Goal: Information Seeking & Learning: Learn about a topic

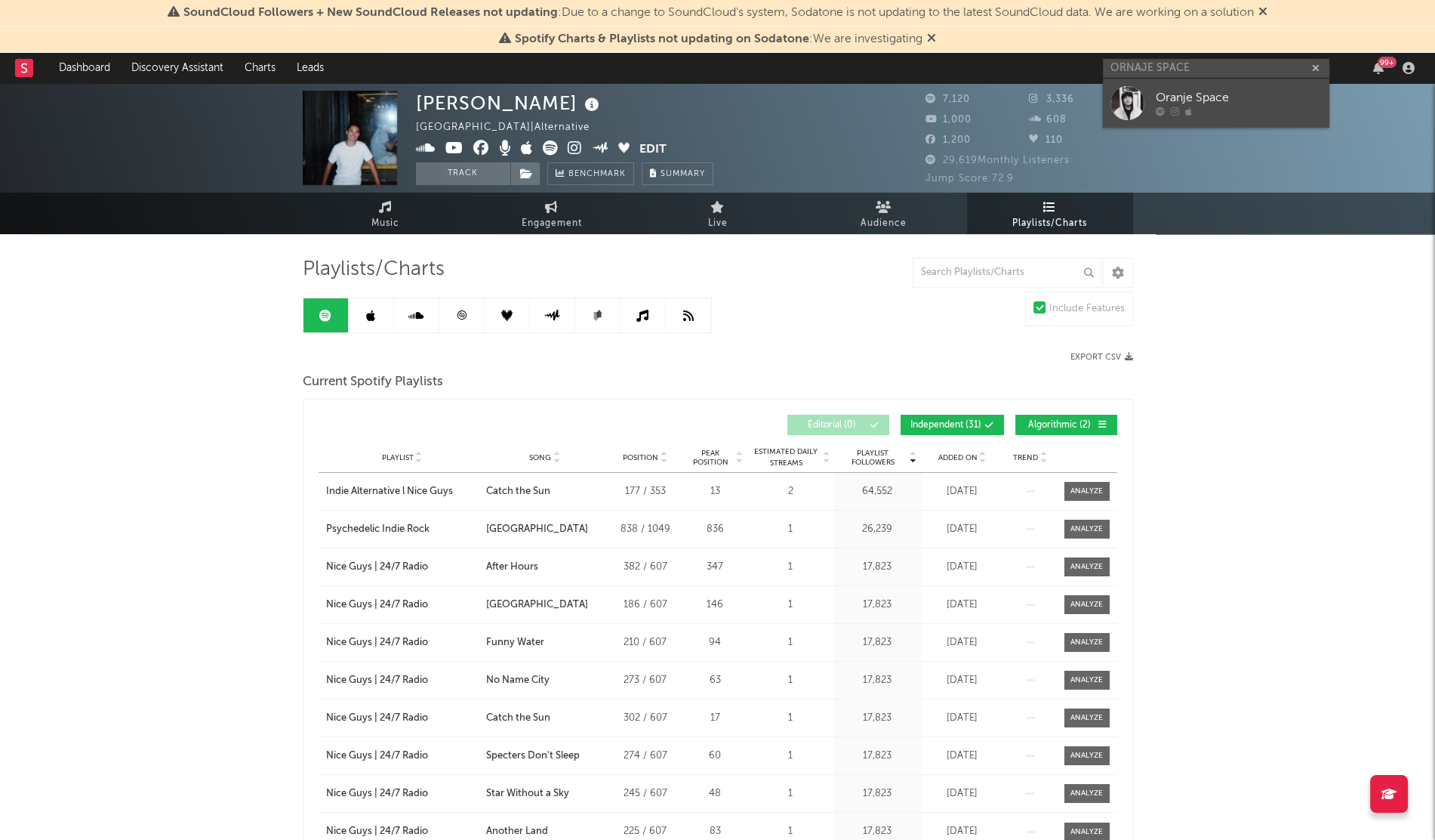
type input "ORNAJE SPACE"
click at [1133, 101] on div at bounding box center [1127, 103] width 34 height 34
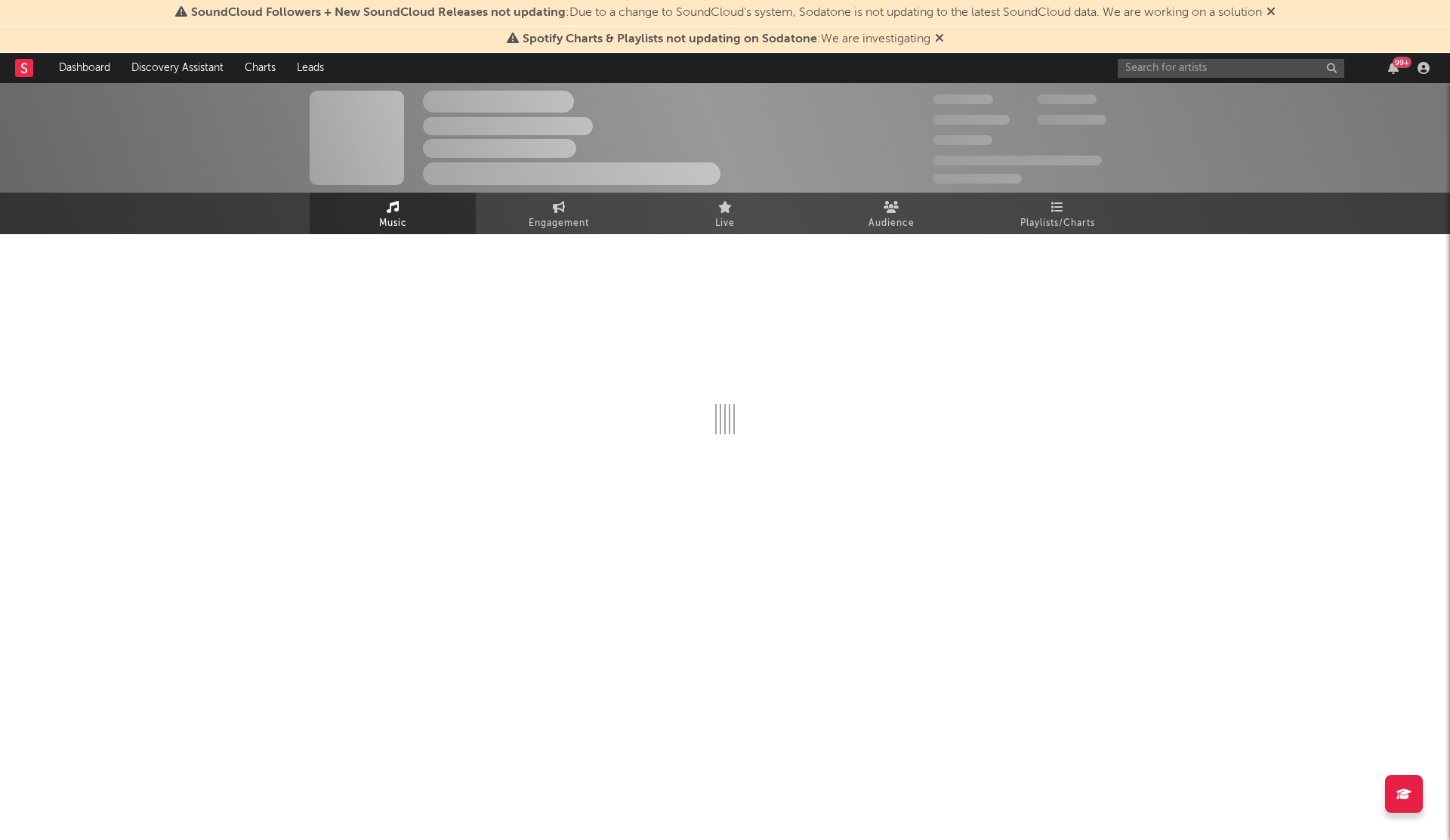
select select "6m"
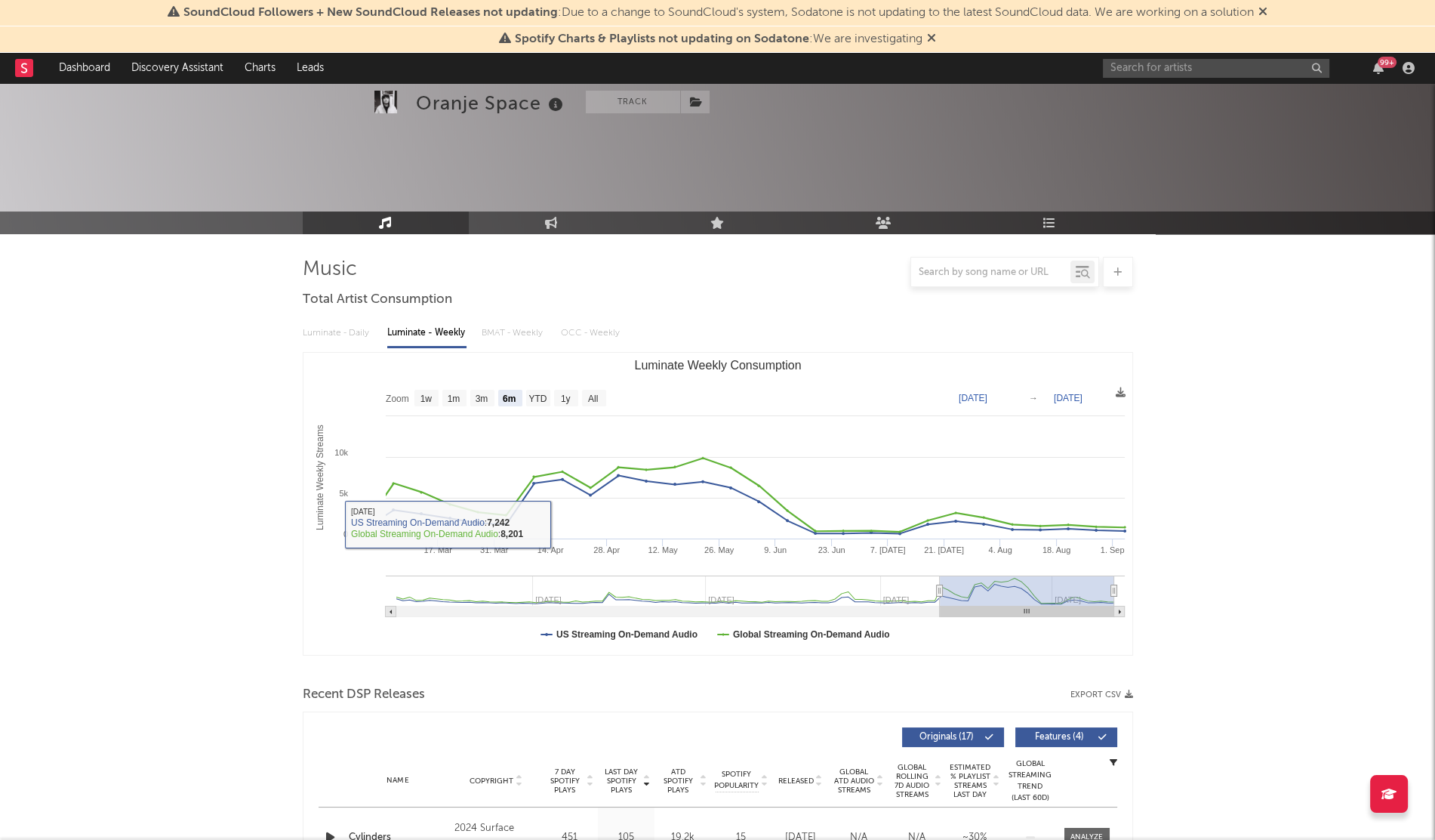
scroll to position [347, 0]
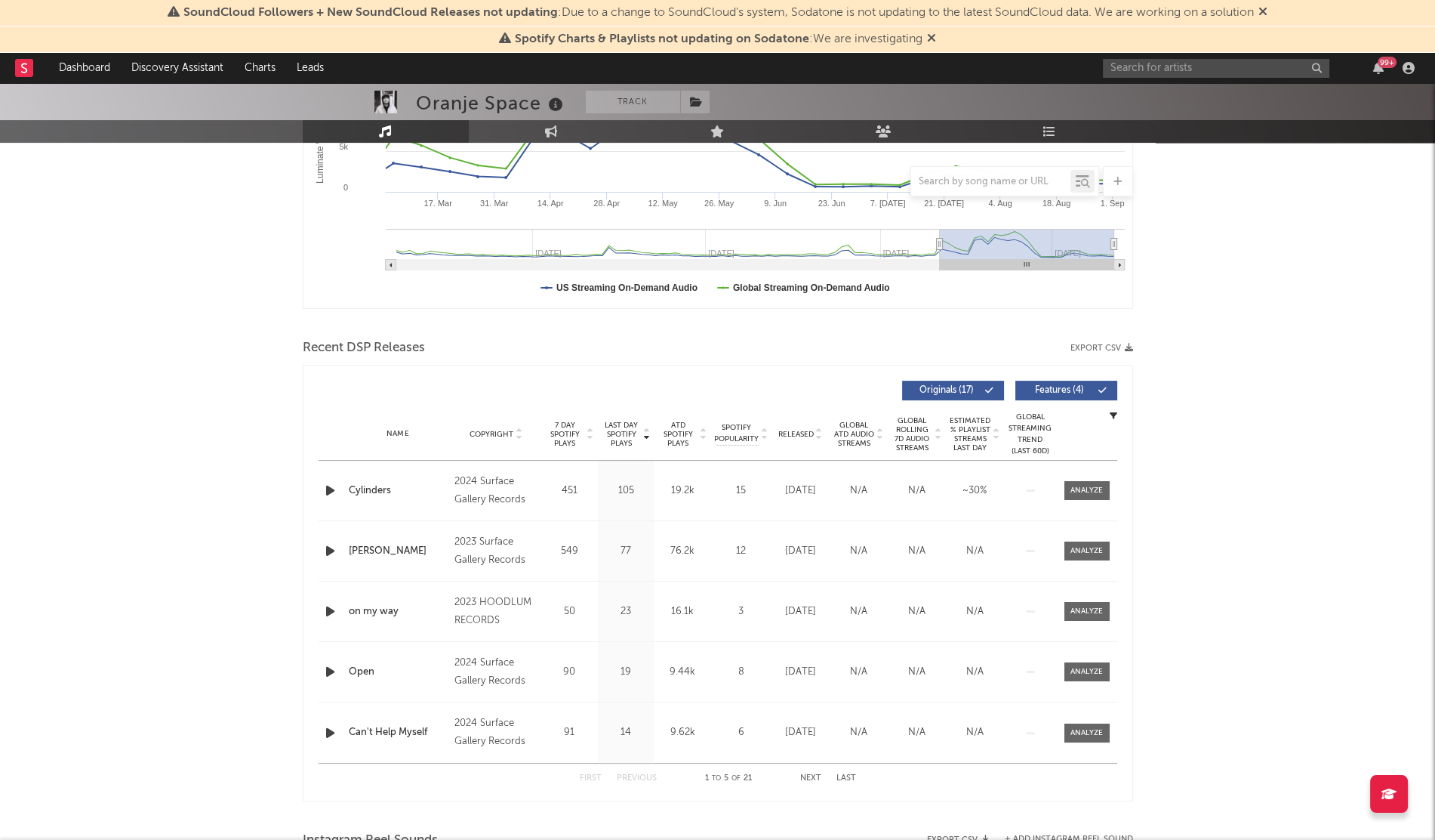
click at [793, 432] on span "Released" at bounding box center [796, 434] width 35 height 9
click at [330, 489] on icon "button" at bounding box center [330, 490] width 16 height 18
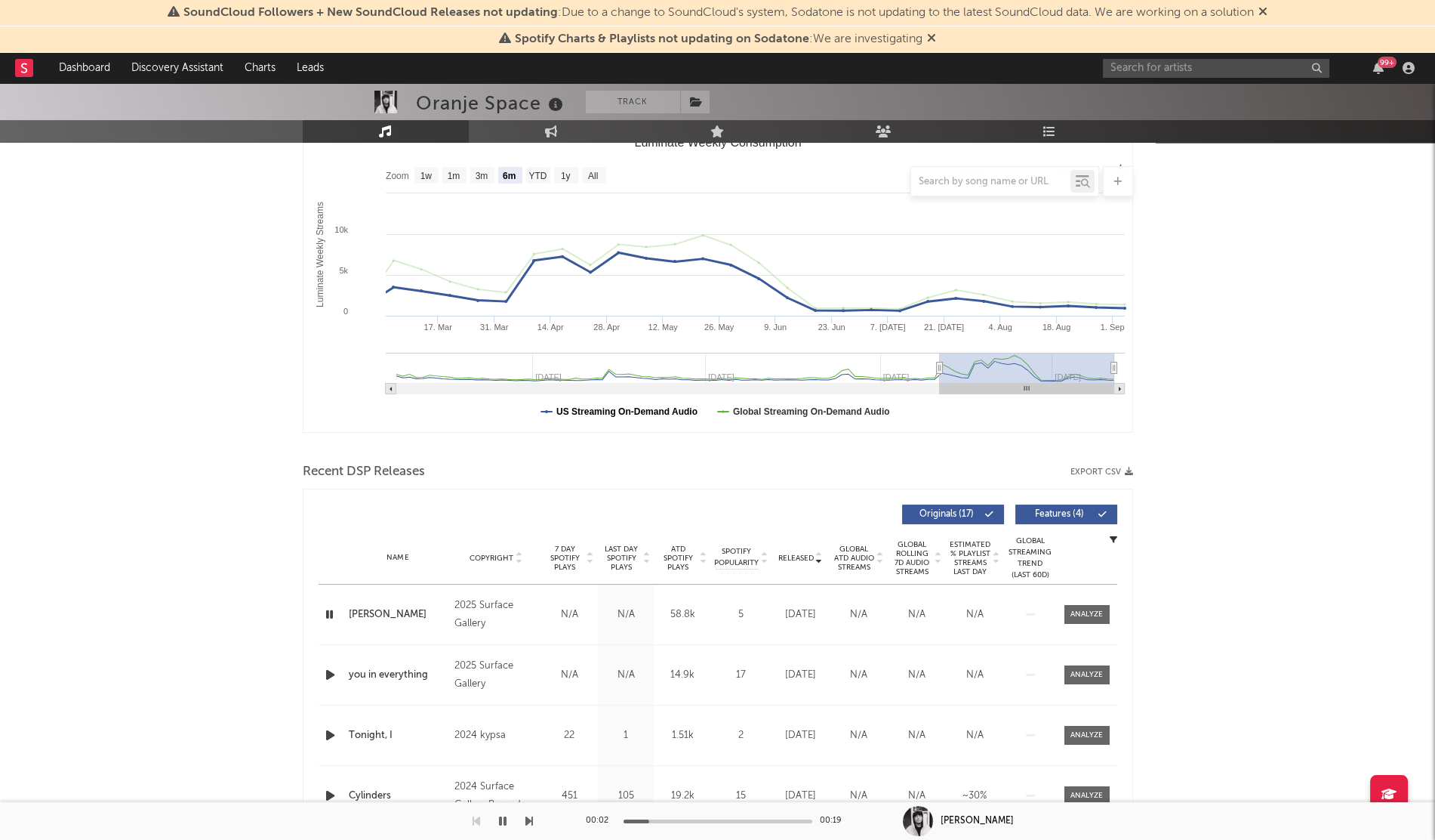
scroll to position [222, 0]
click at [332, 659] on div "Name you in everything Copyright 2025 Surface Gallery Label Surface Gallery Alb…" at bounding box center [718, 676] width 798 height 60
click at [324, 676] on icon "button" at bounding box center [330, 676] width 16 height 18
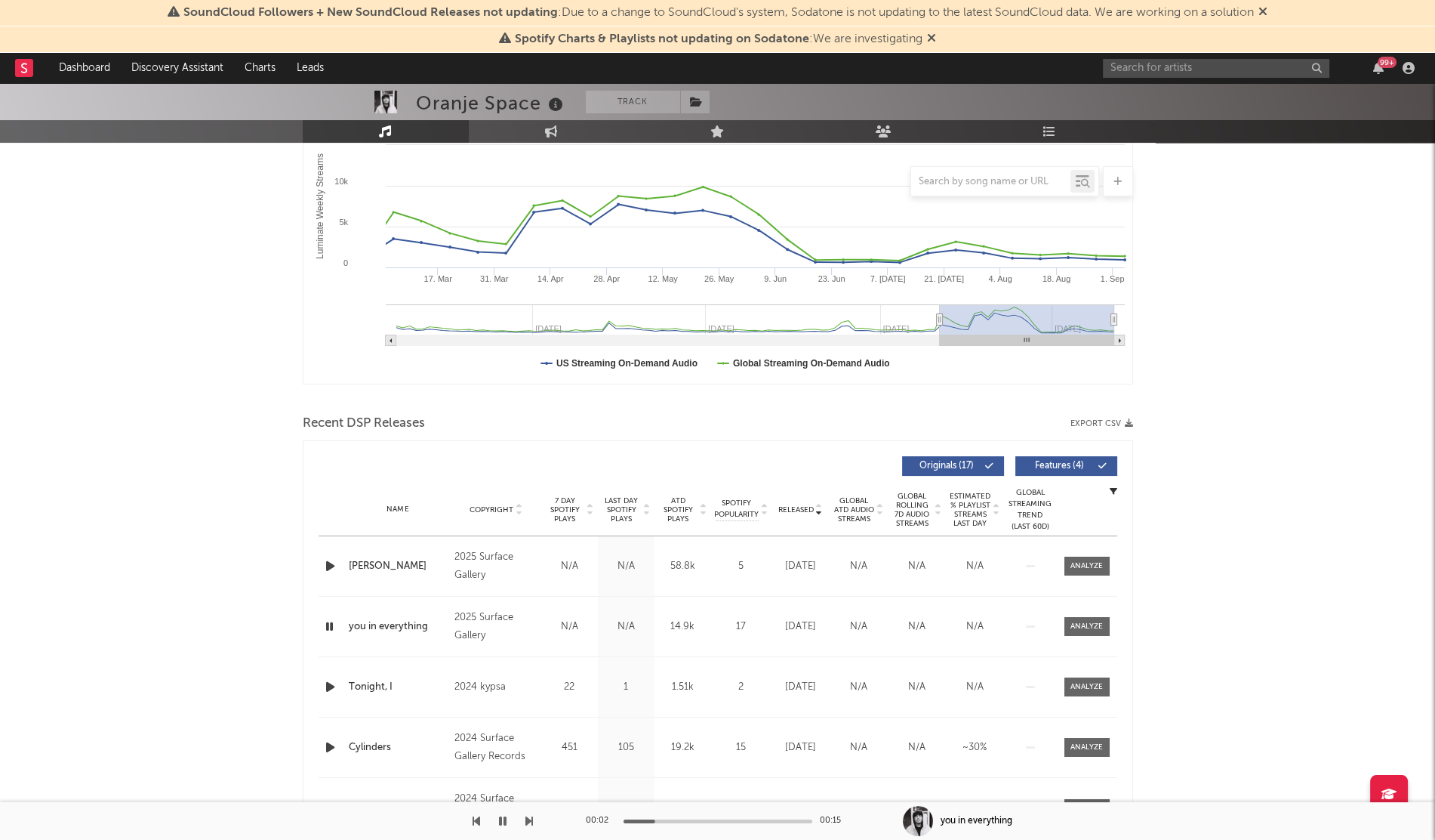
scroll to position [0, 0]
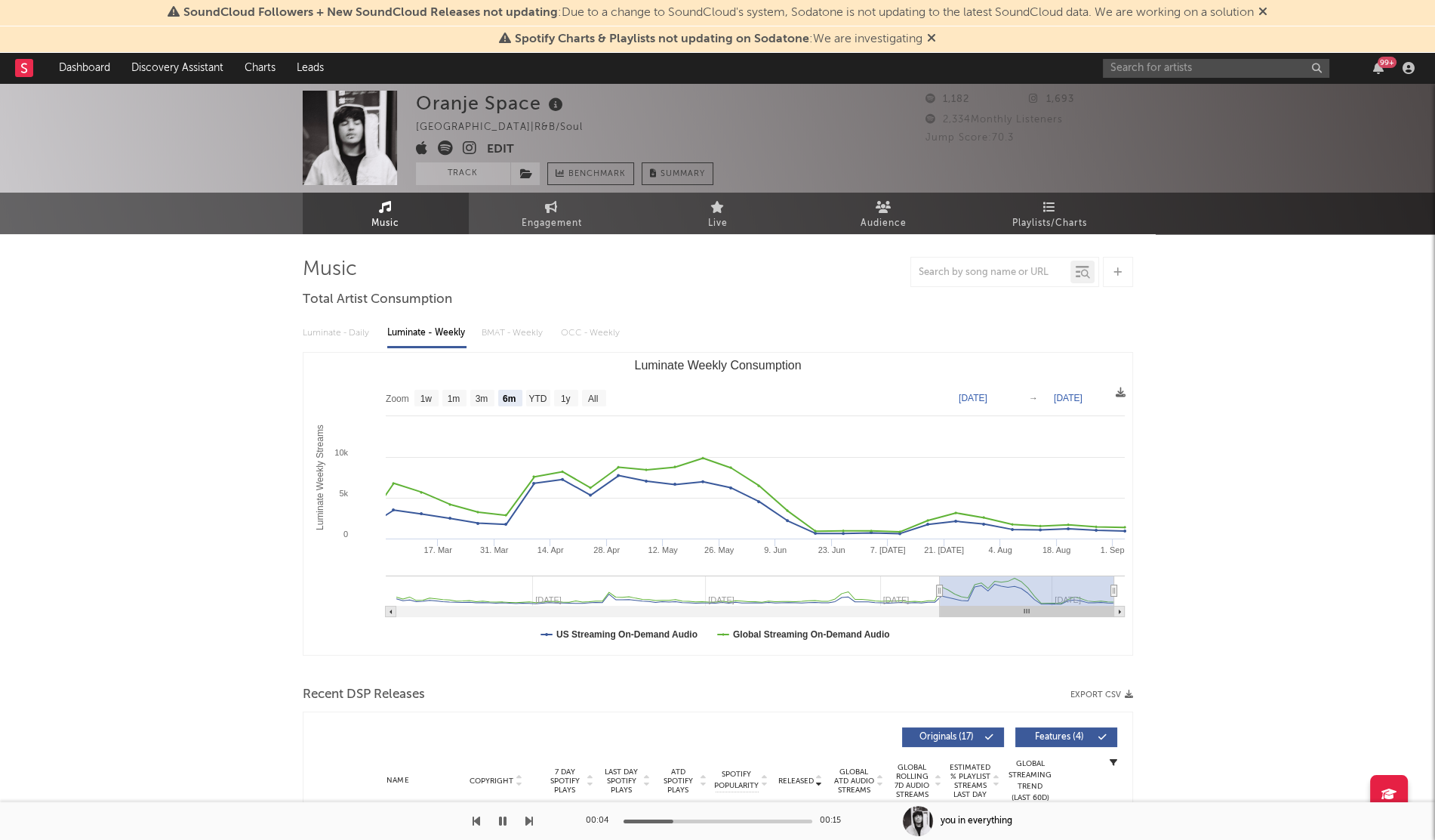
click at [471, 151] on icon at bounding box center [470, 148] width 15 height 15
click at [1140, 80] on div "99 +" at bounding box center [1261, 67] width 317 height 30
click at [1132, 70] on input "text" at bounding box center [1216, 68] width 226 height 18
click at [1120, 56] on div "99 +" at bounding box center [1261, 67] width 317 height 30
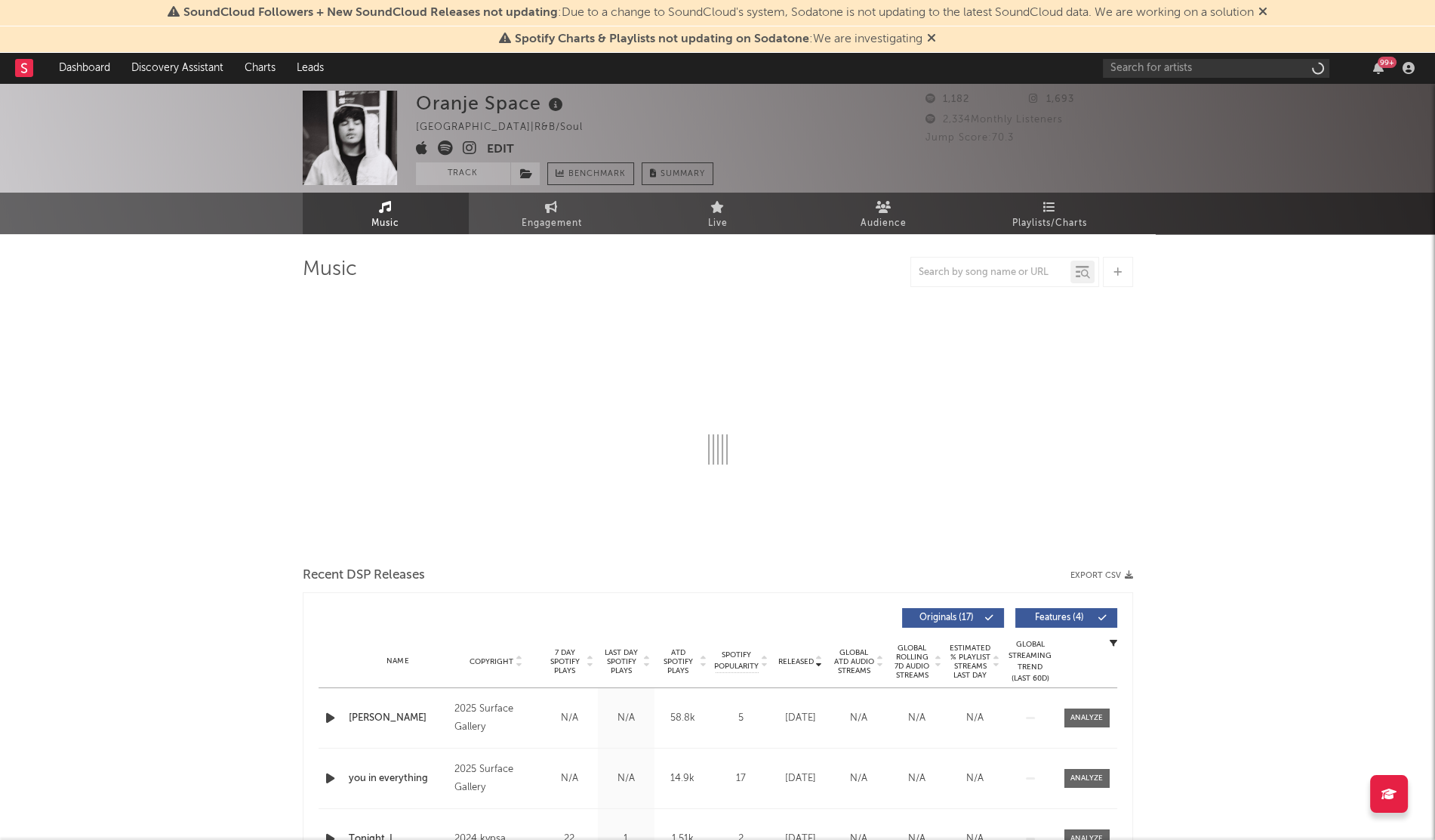
select select "6m"
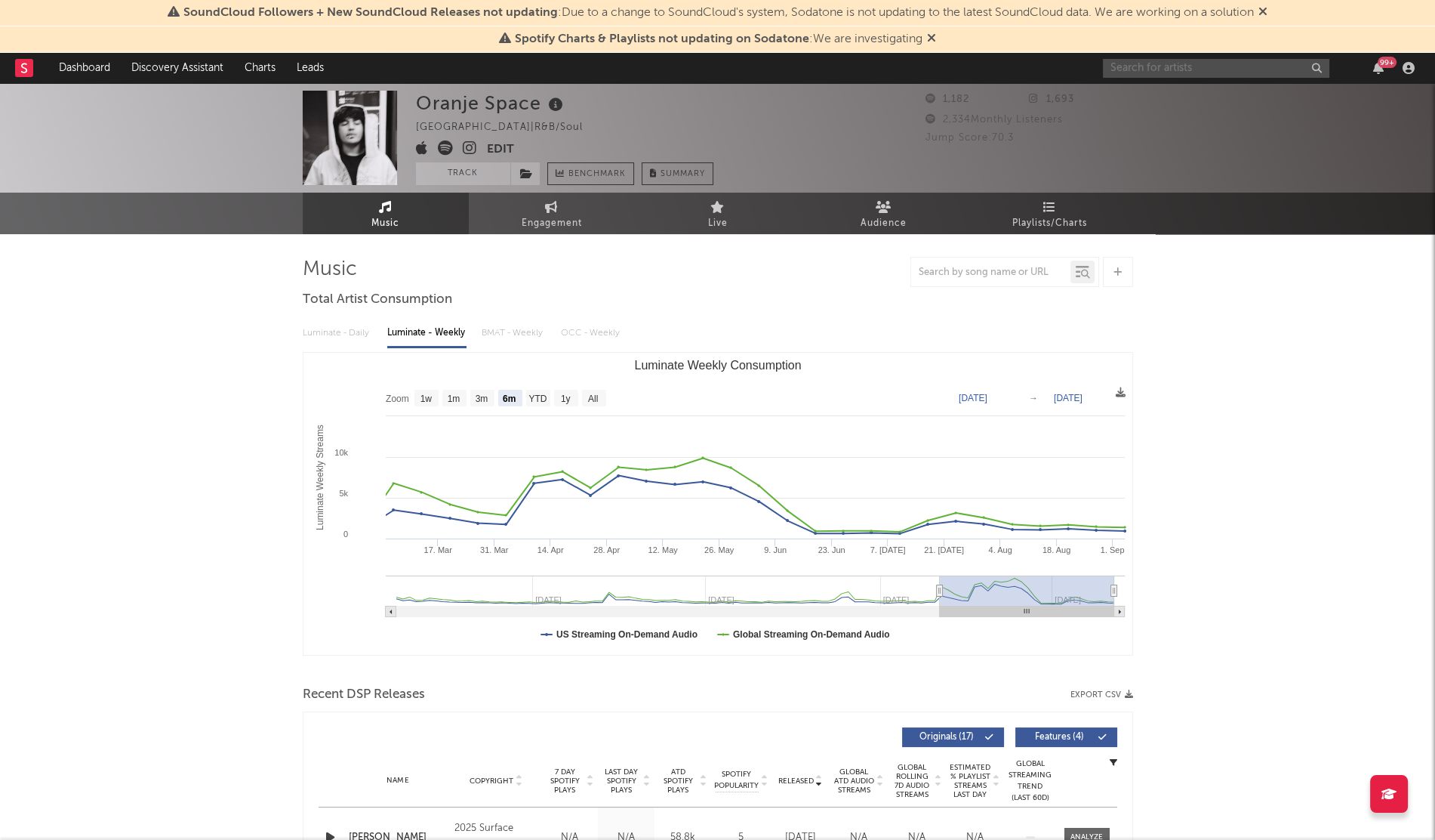
click at [1149, 67] on input "text" at bounding box center [1216, 68] width 226 height 18
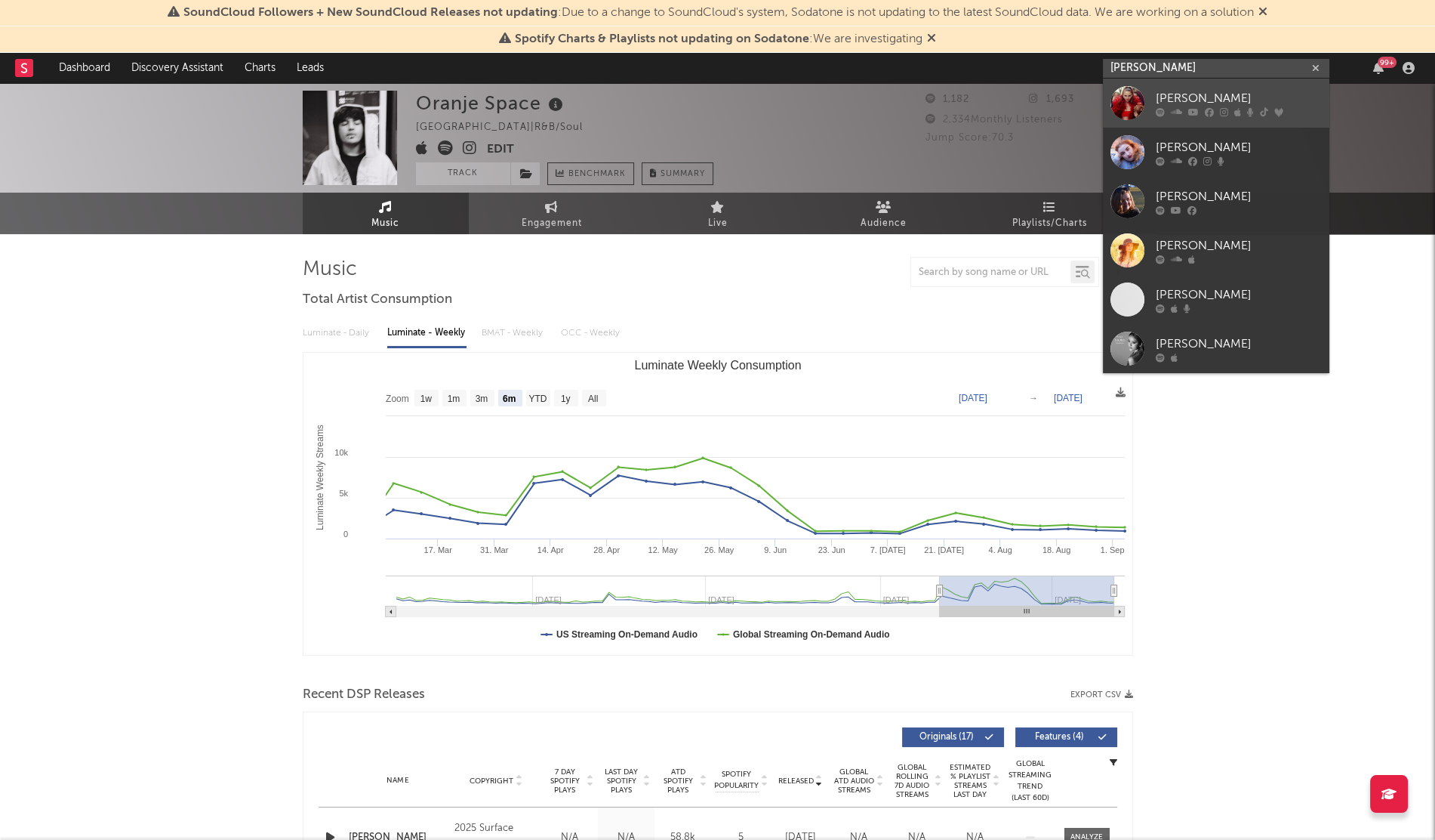
type input "[PERSON_NAME]"
click at [1125, 105] on div at bounding box center [1127, 103] width 34 height 34
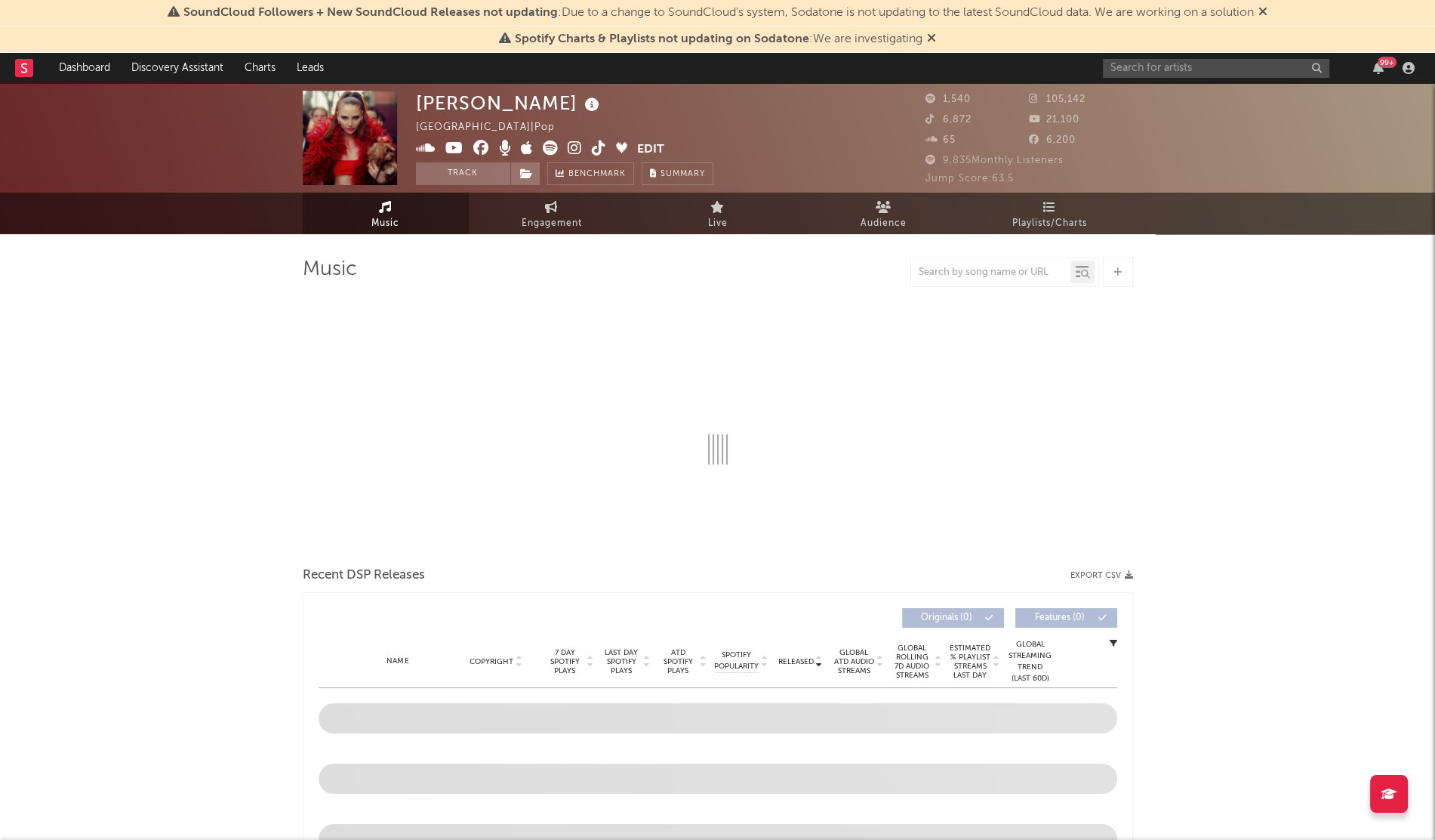
select select "6m"
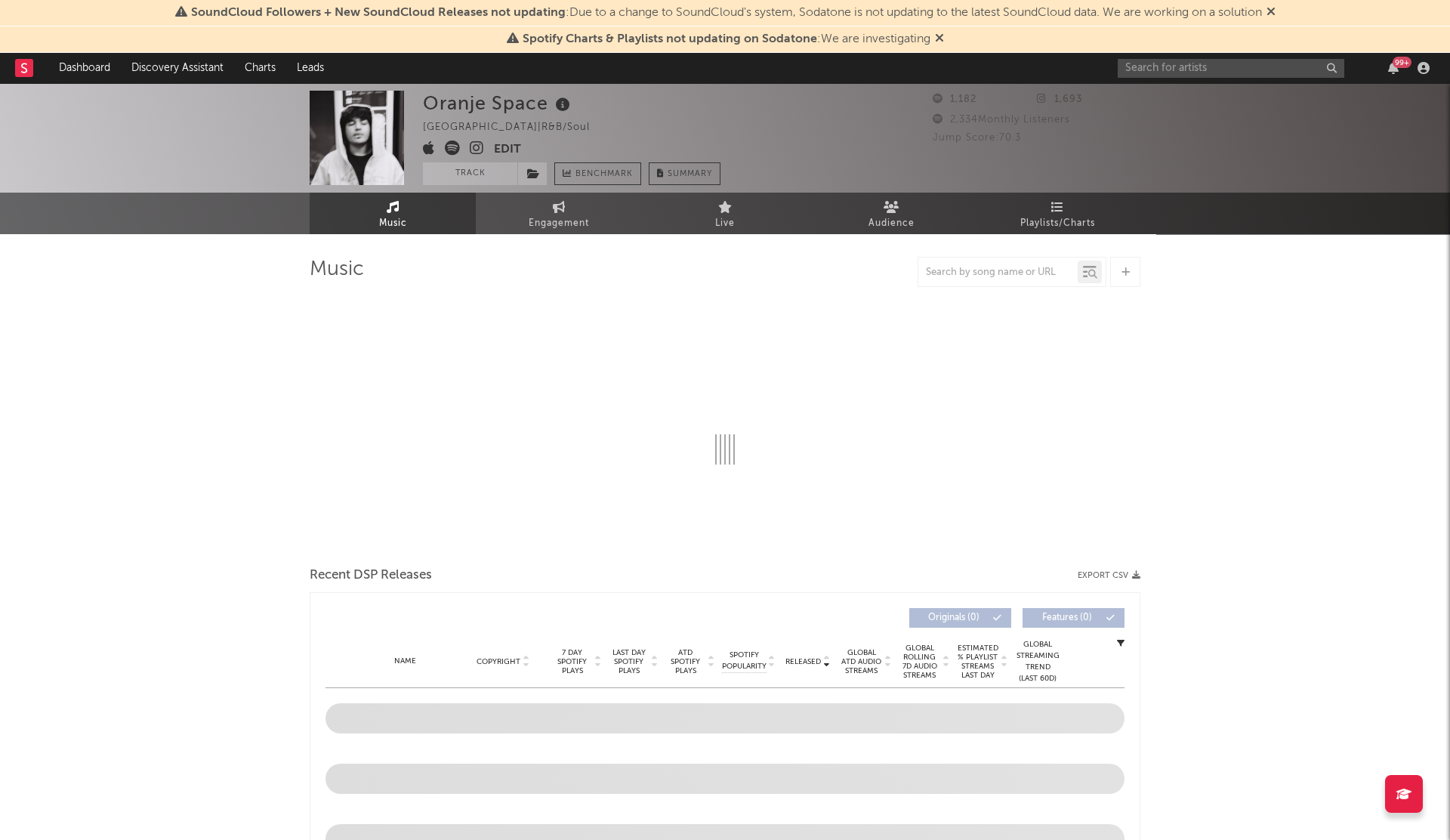
select select "6m"
